Goal: Task Accomplishment & Management: Manage account settings

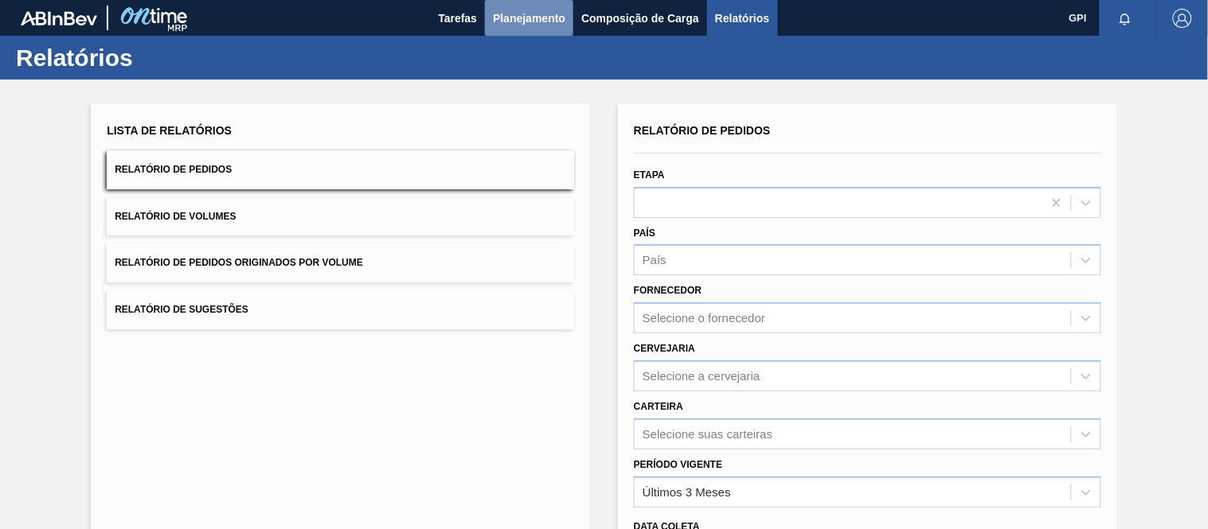
click at [510, 10] on span "Planejamento" at bounding box center [529, 18] width 72 height 19
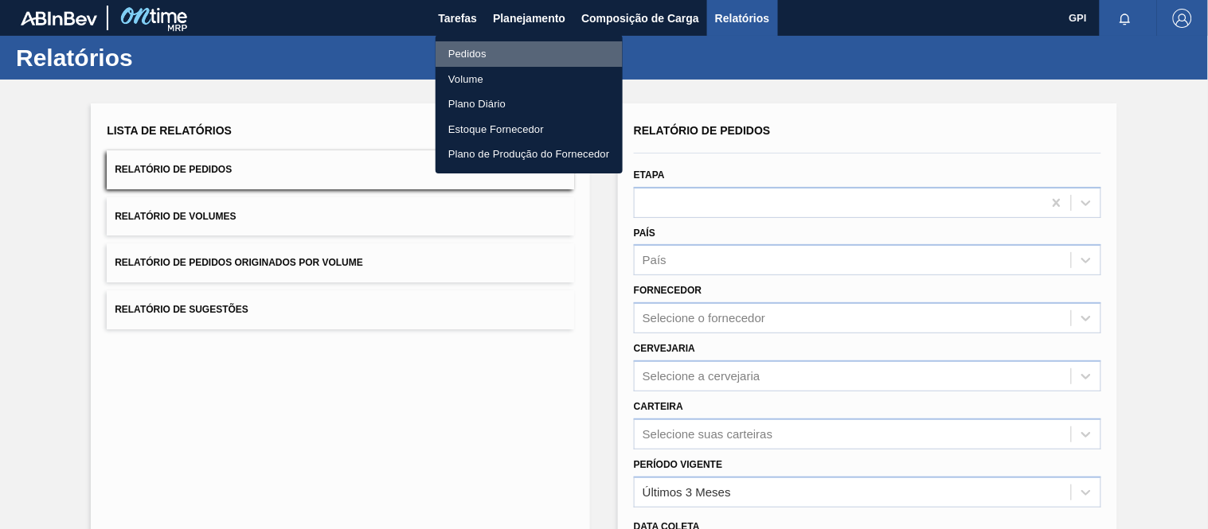
click at [473, 45] on li "Pedidos" at bounding box center [529, 53] width 187 height 25
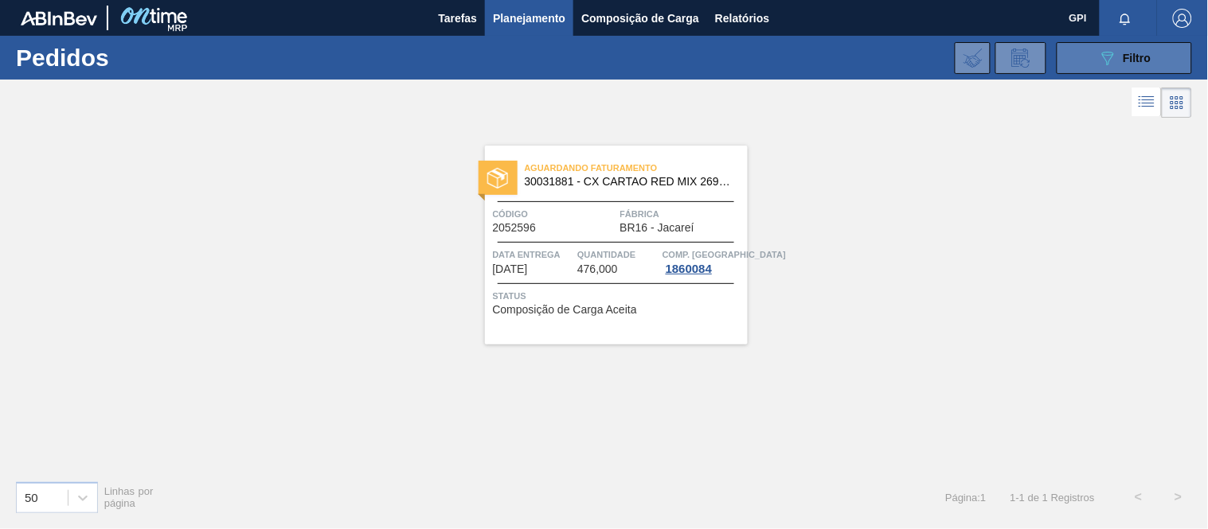
click at [1095, 62] on button "089F7B8B-B2A5-4AFE-B5C0-19BA573D28AC Filtro" at bounding box center [1124, 58] width 135 height 32
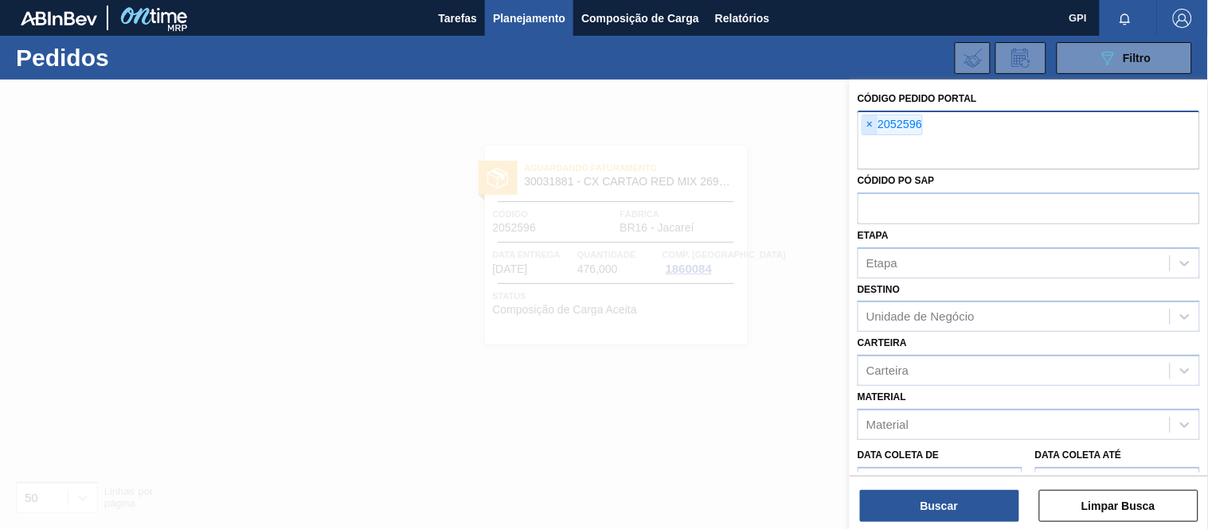
click at [874, 119] on span "×" at bounding box center [869, 124] width 15 height 19
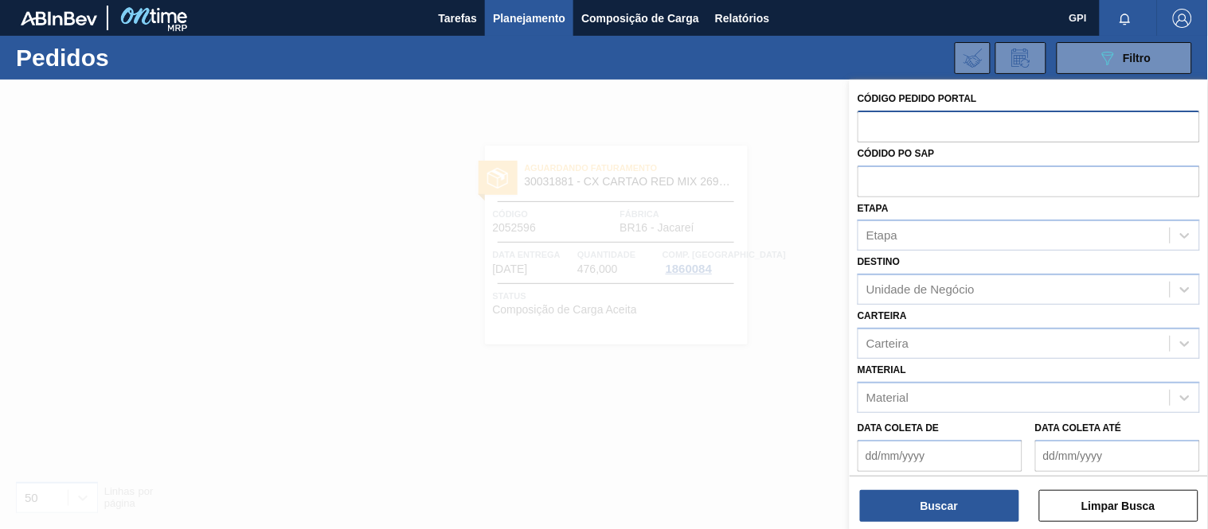
click at [916, 121] on input "text" at bounding box center [1029, 126] width 342 height 30
paste input "text"
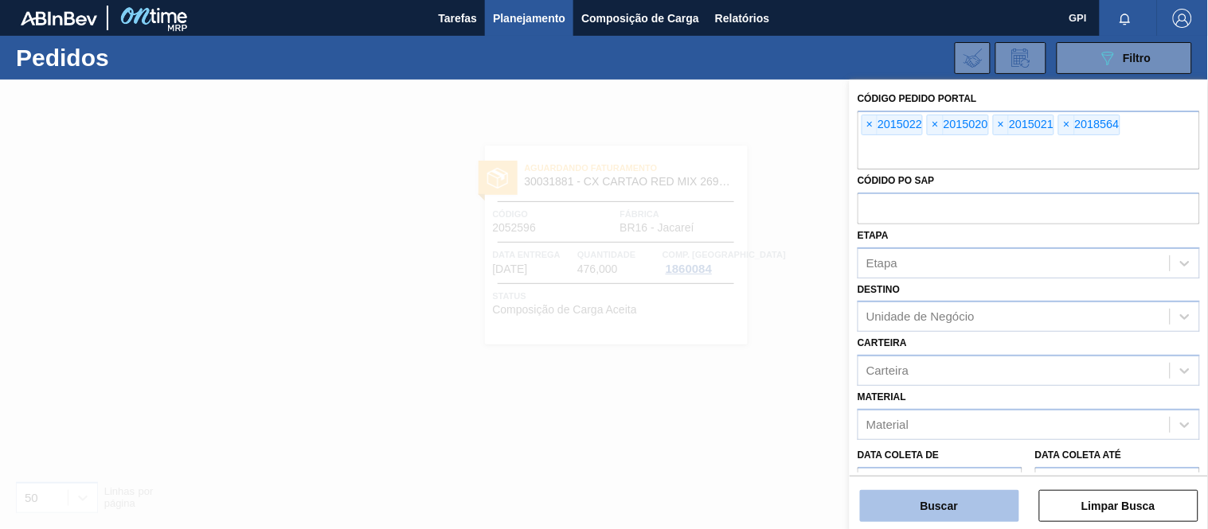
click at [996, 514] on button "Buscar" at bounding box center [939, 506] width 159 height 32
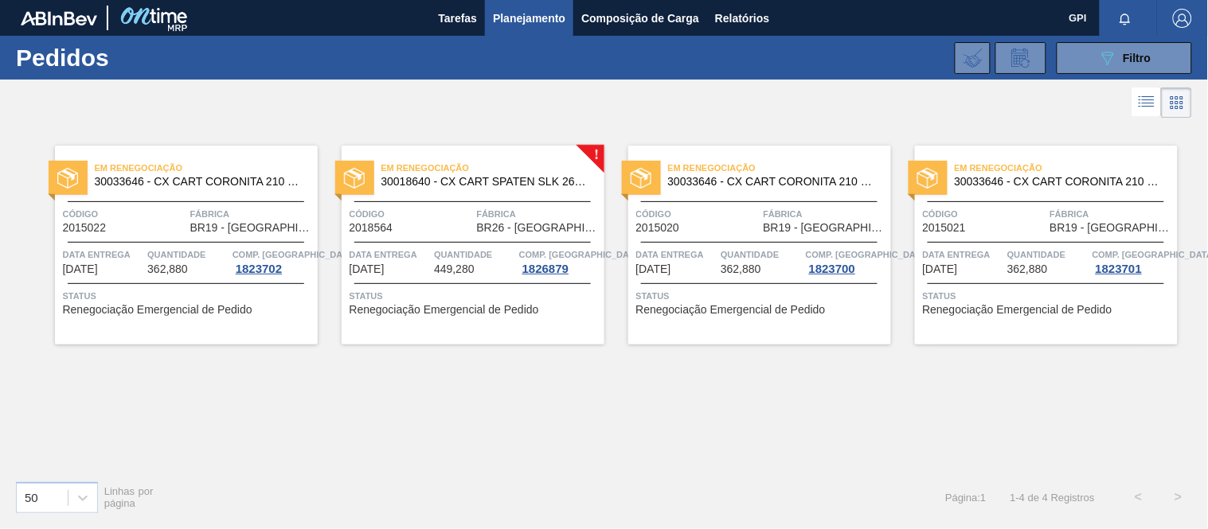
click at [425, 248] on span "Data Entrega" at bounding box center [390, 255] width 81 height 16
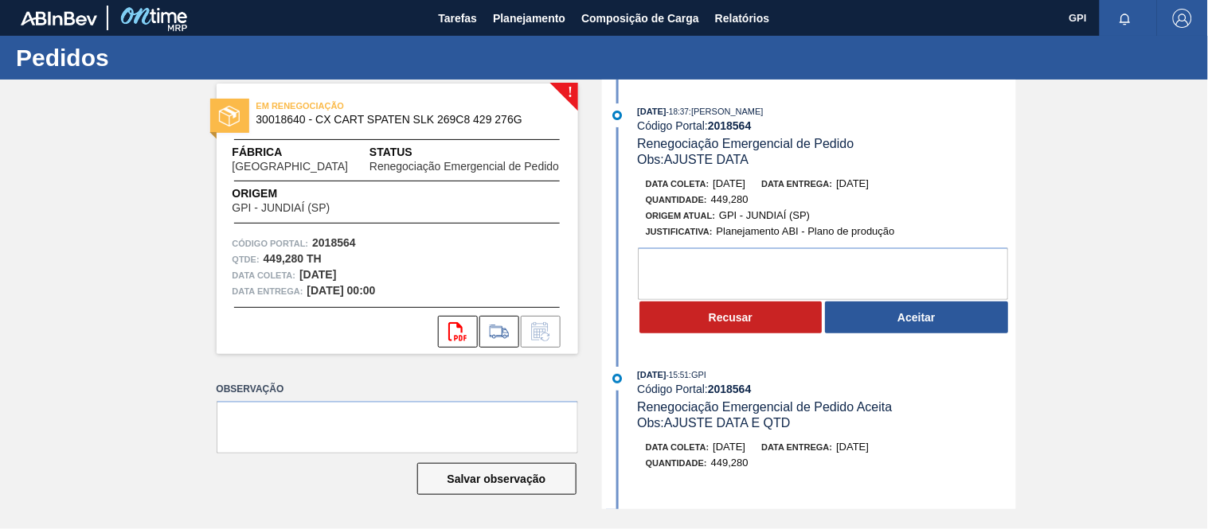
drag, startPoint x: 765, startPoint y: 186, endPoint x: 715, endPoint y: 187, distance: 50.2
click at [715, 187] on div "Data coleta: 15/10/2025 Data entrega: 16/10/2025" at bounding box center [835, 184] width 378 height 16
copy span "15/10/2025"
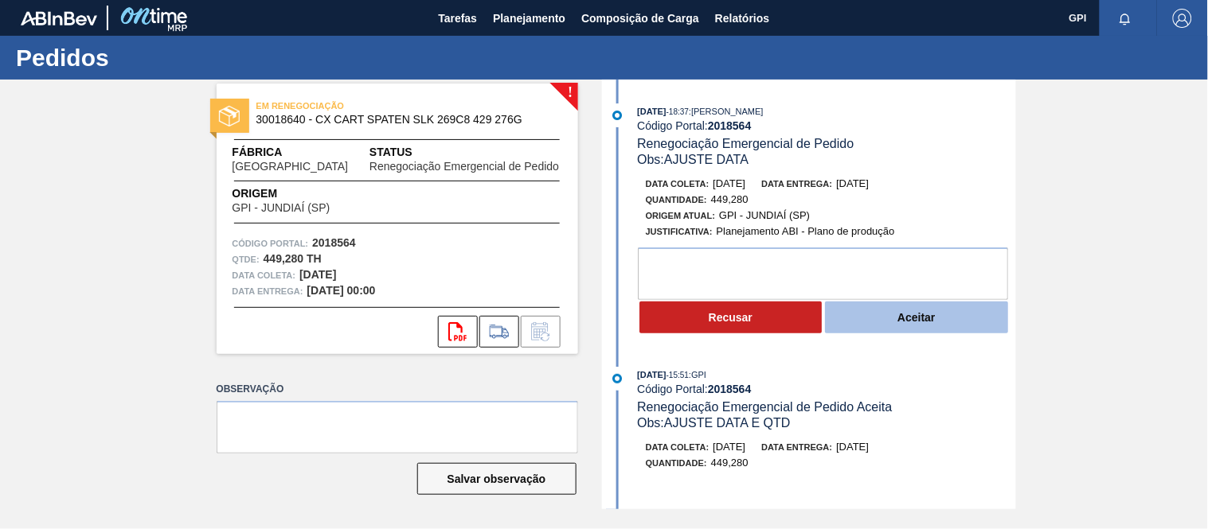
click at [940, 328] on button "Aceitar" at bounding box center [916, 318] width 183 height 32
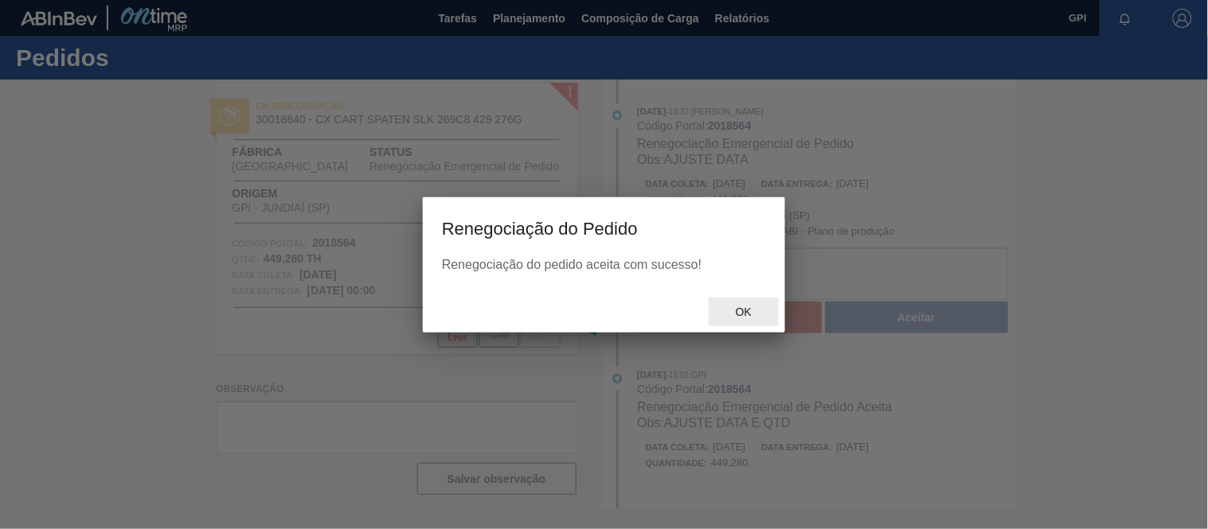
click at [759, 301] on div "Ok" at bounding box center [744, 312] width 70 height 29
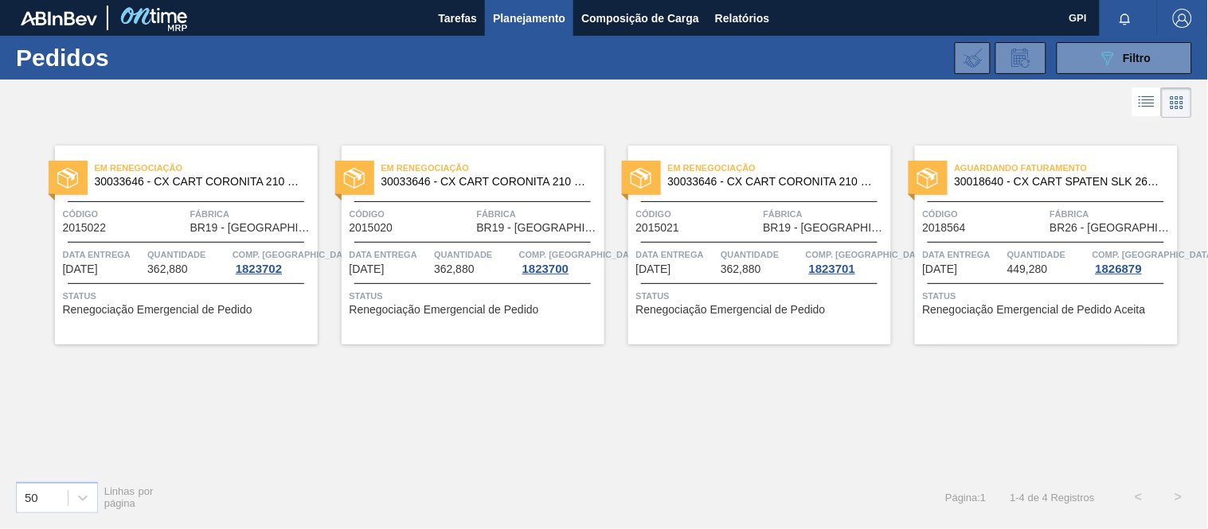
click at [997, 220] on span "Código" at bounding box center [984, 214] width 123 height 16
click at [726, 205] on div "Em Renegociação 30033646 - CX CART CORONITA 210 C6 NIV24 Código 2015021 Fábrica…" at bounding box center [759, 245] width 263 height 199
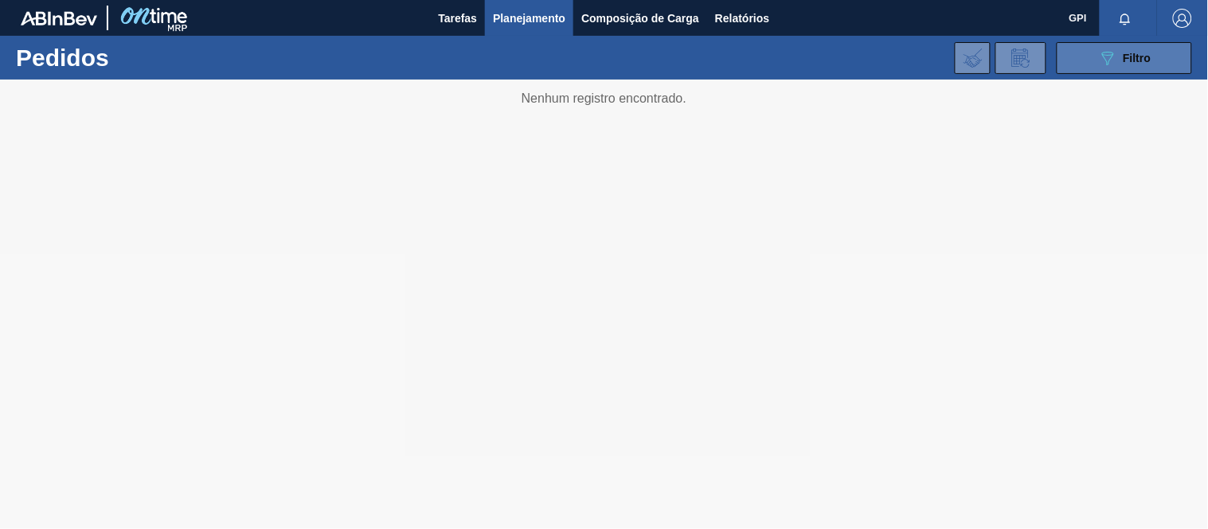
click at [1088, 58] on button "089F7B8B-B2A5-4AFE-B5C0-19BA573D28AC Filtro" at bounding box center [1124, 58] width 135 height 32
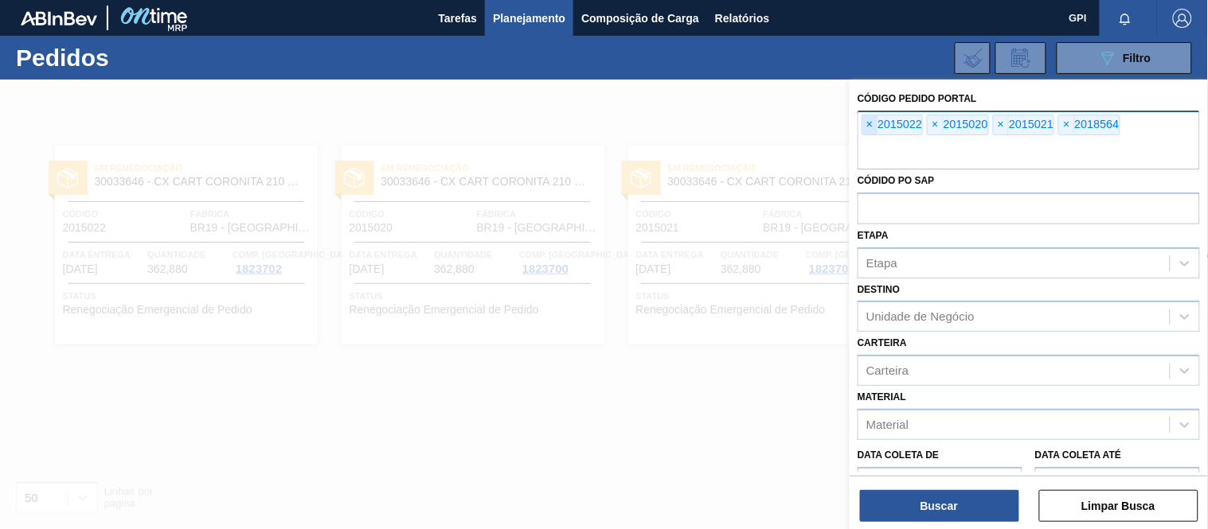
click at [870, 127] on span "×" at bounding box center [869, 124] width 15 height 19
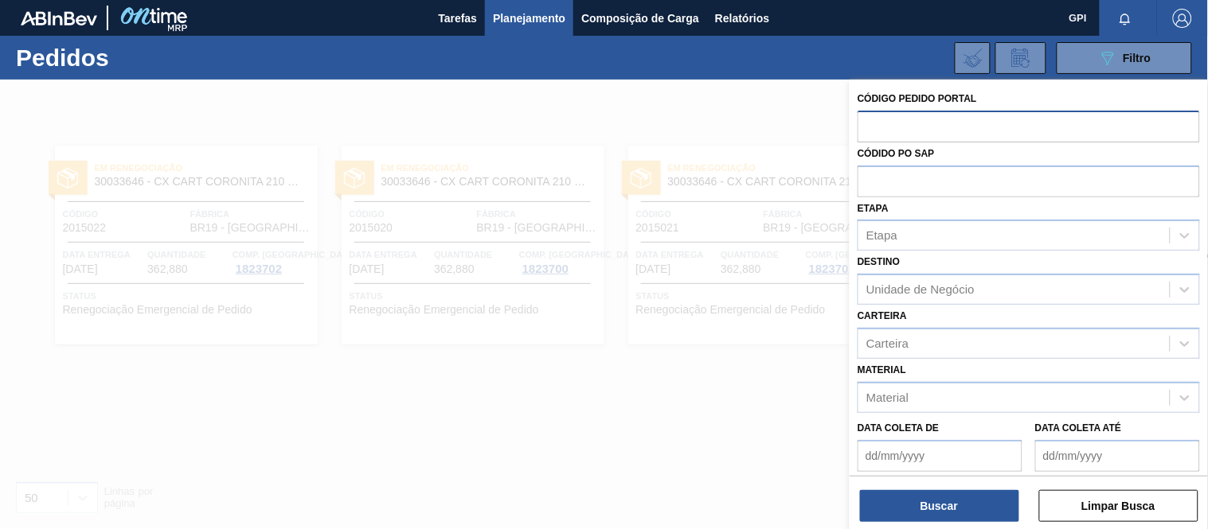
paste input "text"
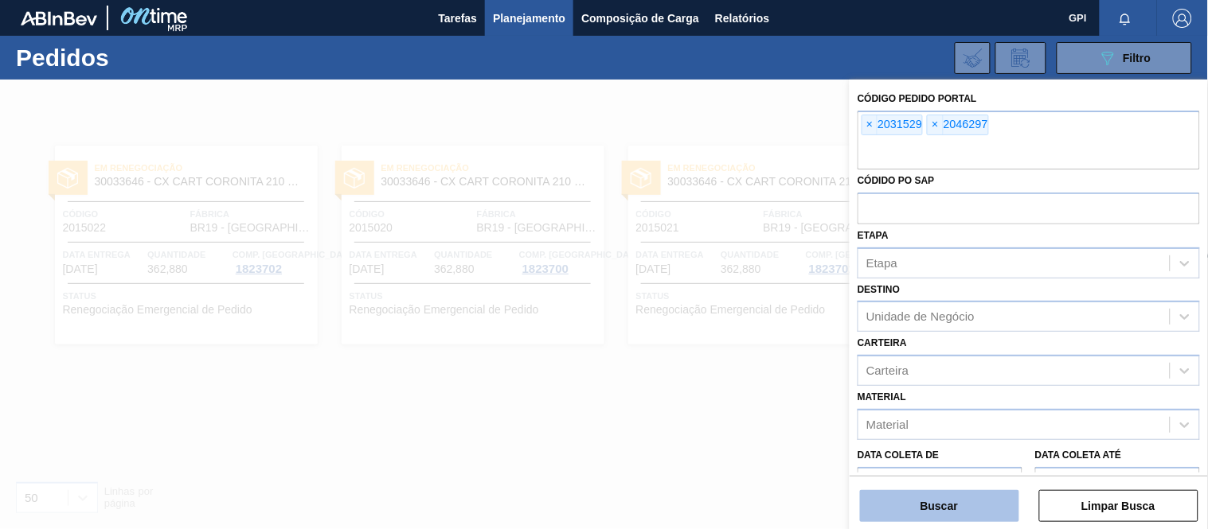
click at [984, 518] on button "Buscar" at bounding box center [939, 506] width 159 height 32
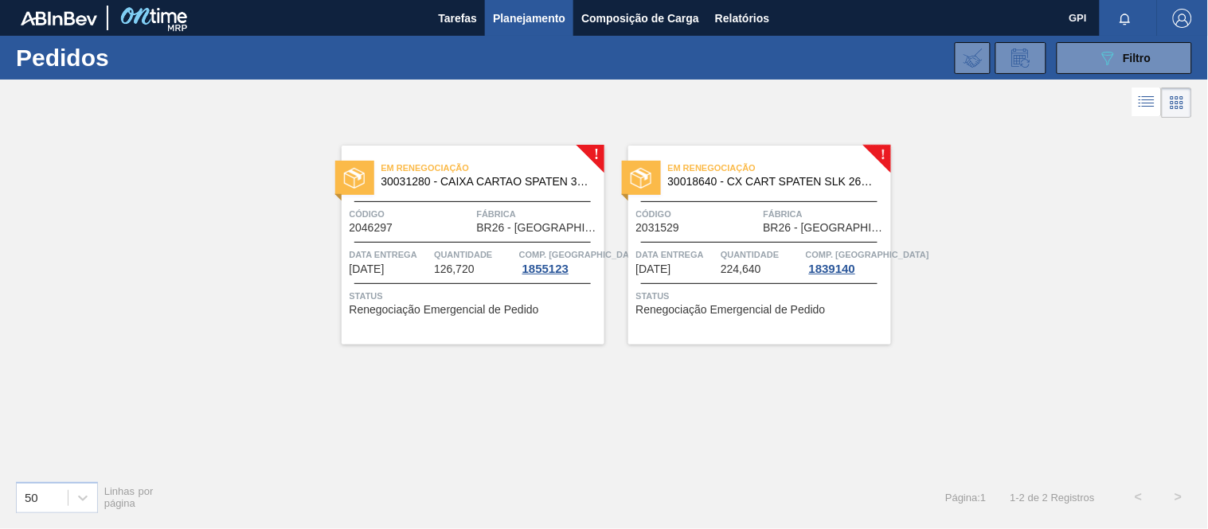
click at [671, 225] on span "2031529" at bounding box center [658, 228] width 44 height 12
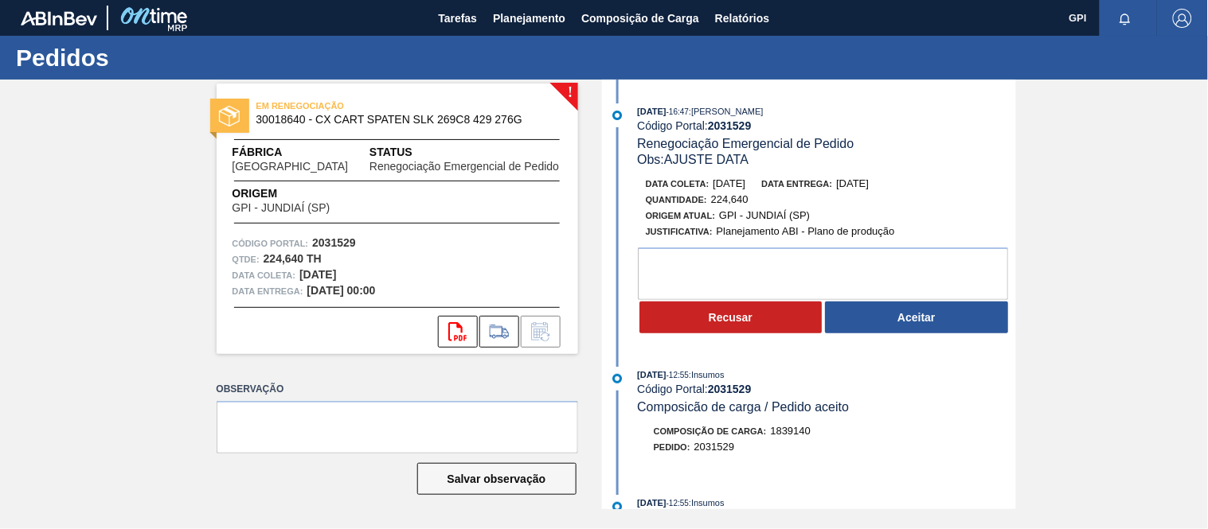
drag, startPoint x: 765, startPoint y: 186, endPoint x: 714, endPoint y: 191, distance: 51.2
click at [714, 191] on div "Data coleta: 04/11/2025 Data entrega: 05/11/2025" at bounding box center [835, 184] width 378 height 16
copy span "[DATE]"
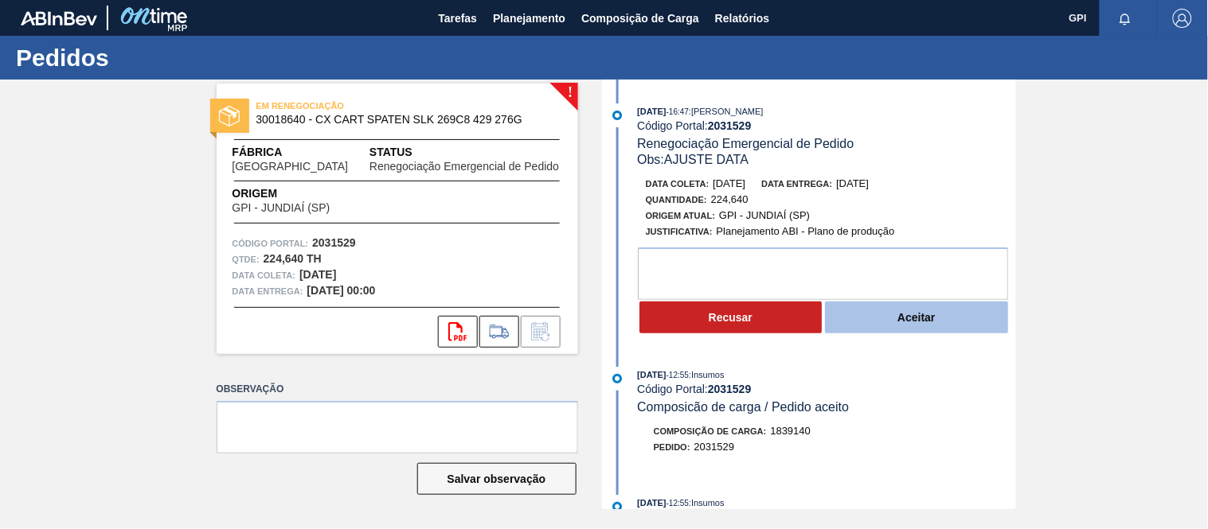
click at [941, 332] on button "Aceitar" at bounding box center [916, 318] width 183 height 32
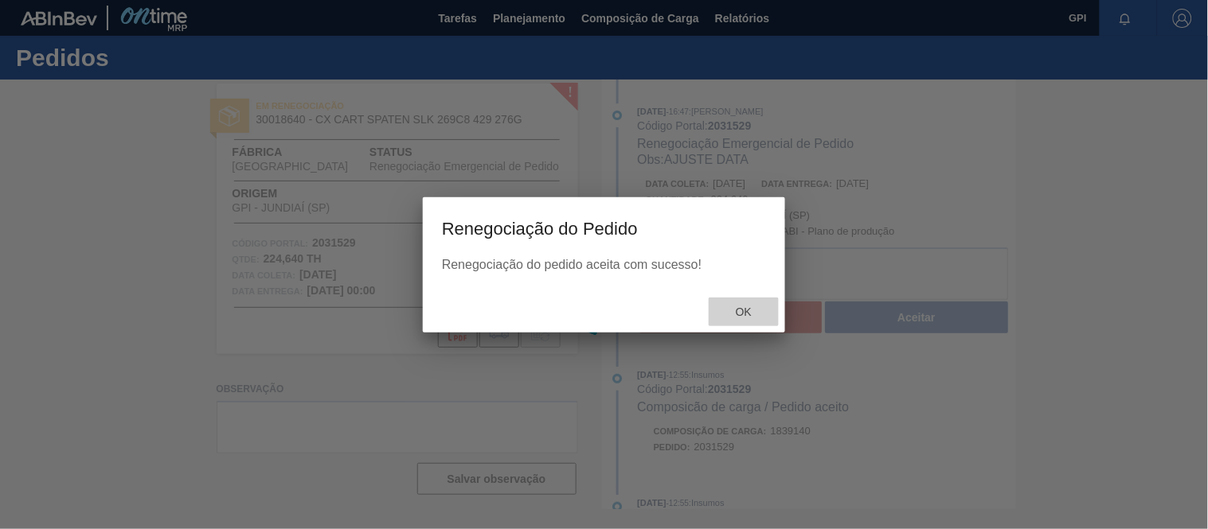
click at [730, 315] on span "Ok" at bounding box center [743, 312] width 41 height 13
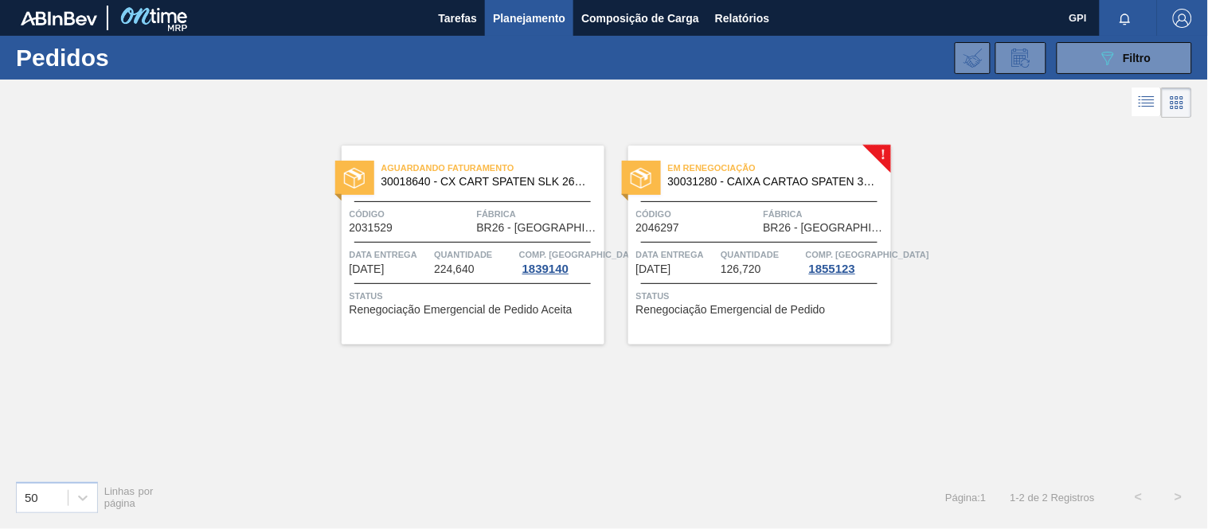
click at [741, 223] on div "Código 2046297" at bounding box center [697, 220] width 123 height 28
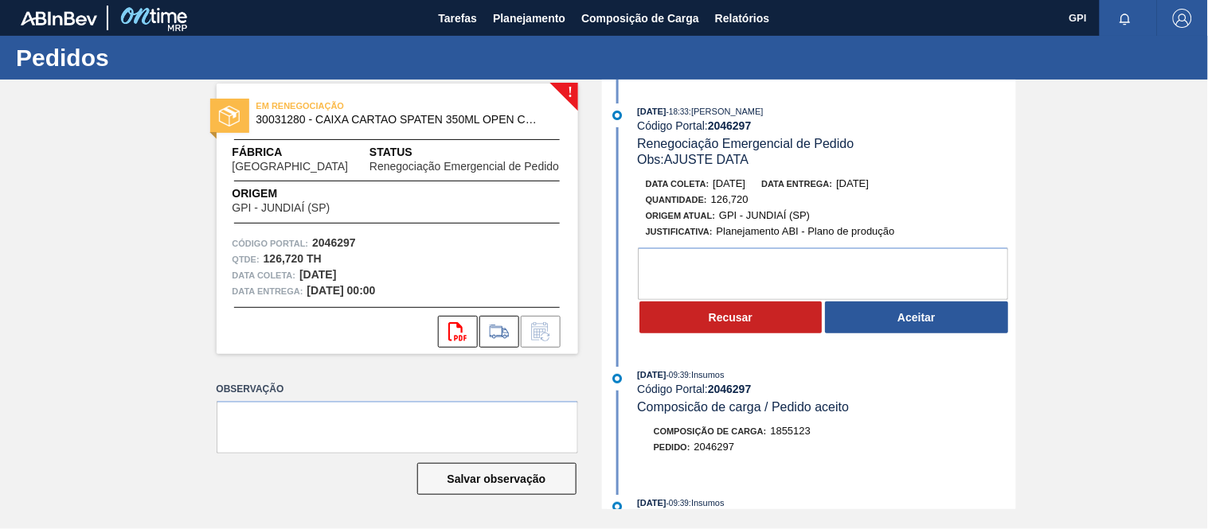
drag, startPoint x: 764, startPoint y: 186, endPoint x: 714, endPoint y: 189, distance: 50.3
click at [714, 189] on div "Data coleta: [DATE] Data entrega: [DATE]" at bounding box center [835, 184] width 378 height 16
copy span "[DATE]"
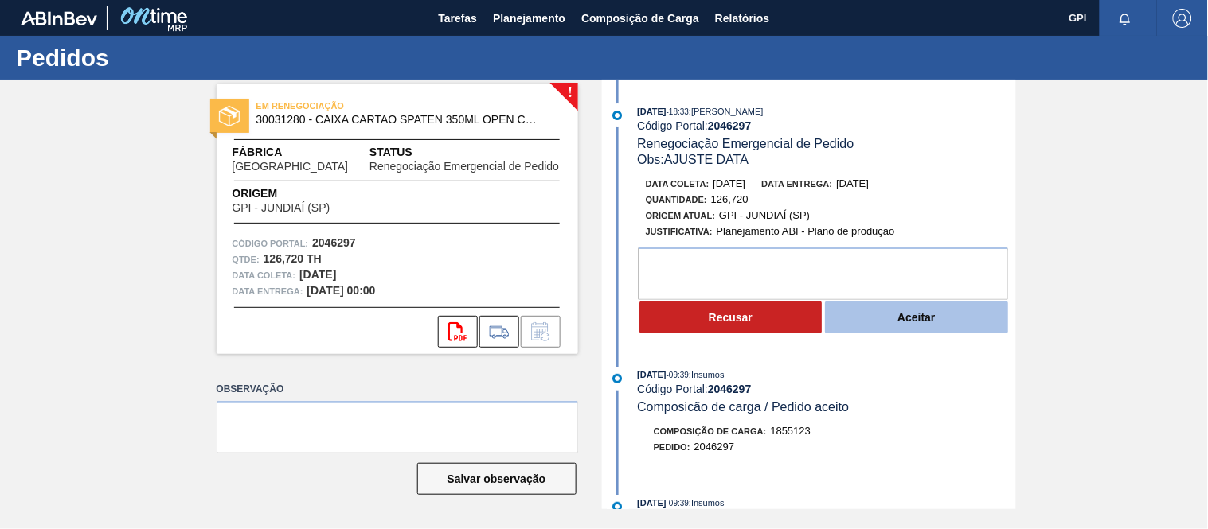
click at [970, 334] on button "Aceitar" at bounding box center [916, 318] width 183 height 32
